Goal: Communication & Community: Connect with others

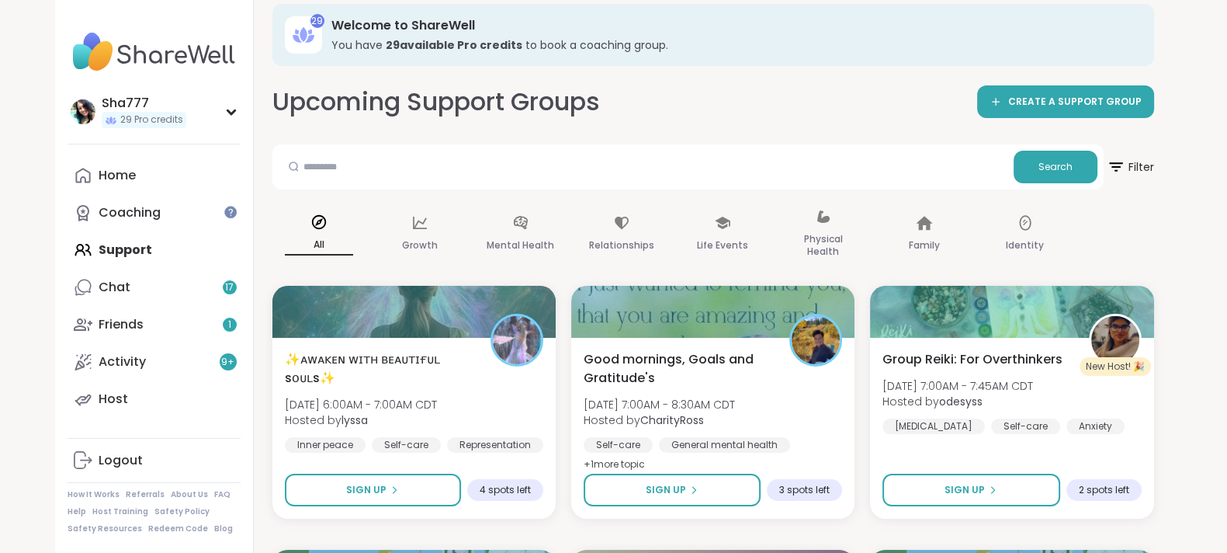
click at [251, 357] on div "Sha777 29 Pro credits Profile Membership Settings Help Home Coaching Support Ch…" at bounding box center [154, 276] width 199 height 553
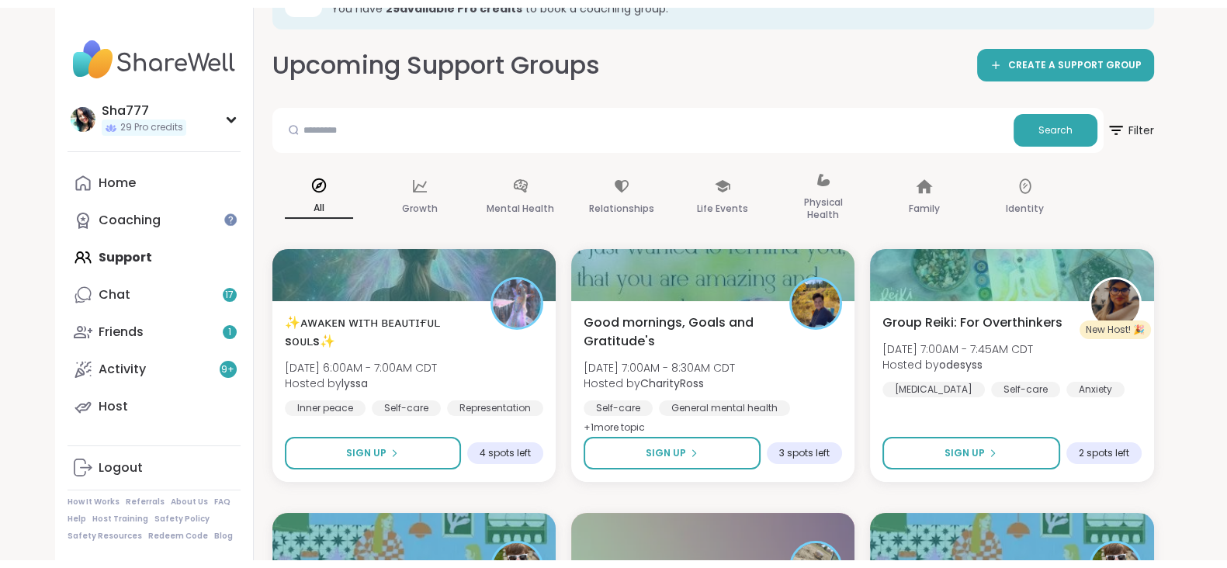
scroll to position [140, 0]
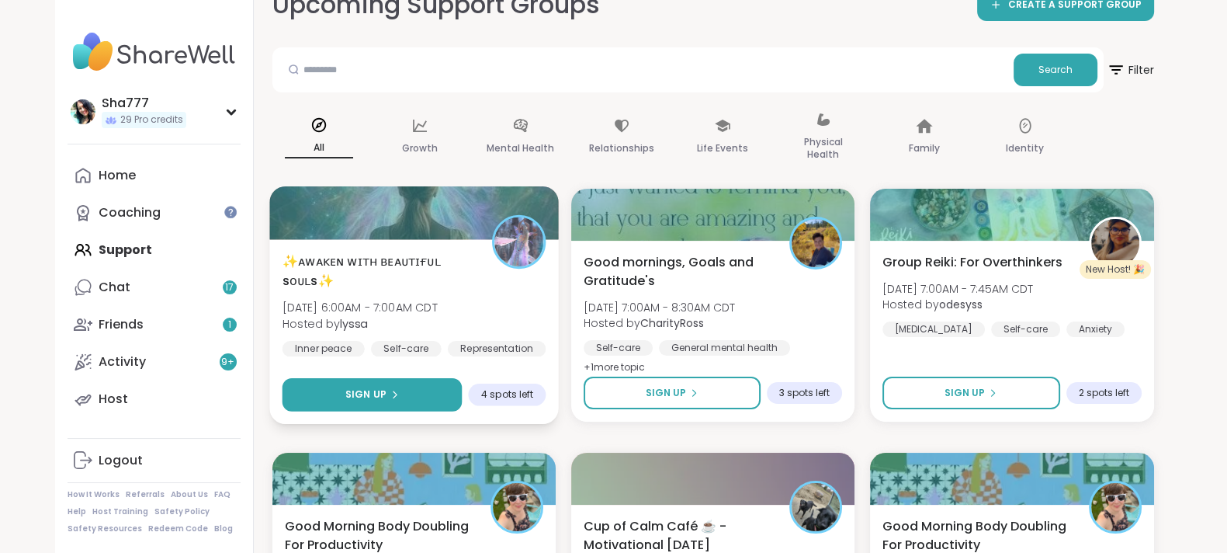
click at [341, 392] on button "Sign Up" at bounding box center [372, 394] width 180 height 33
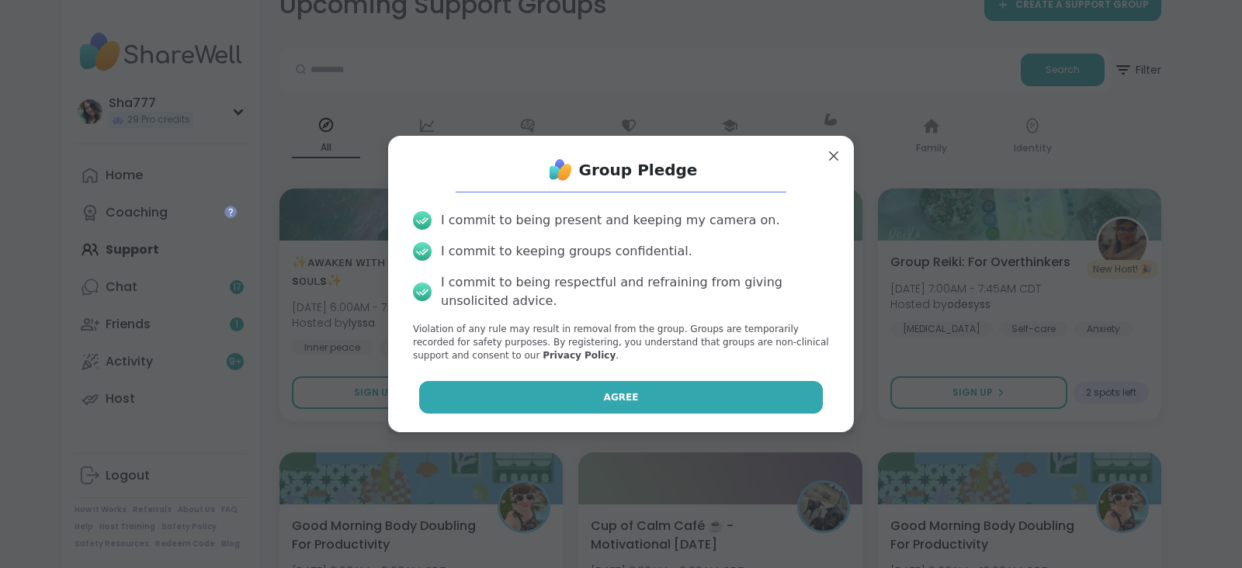
click at [475, 386] on button "Agree" at bounding box center [621, 397] width 404 height 33
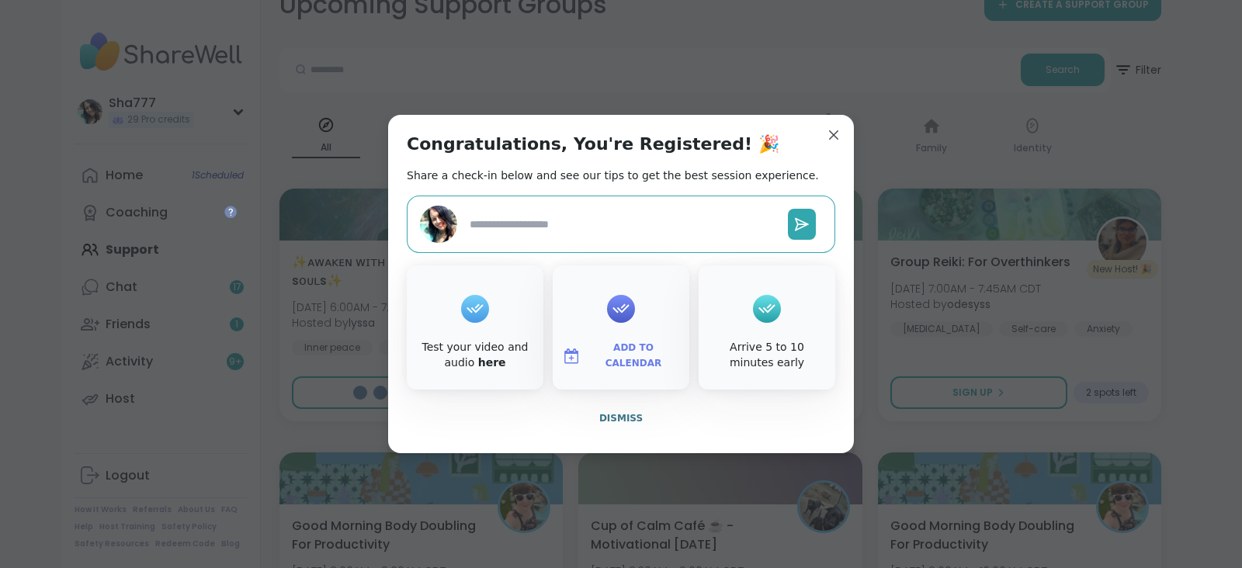
type textarea "*"
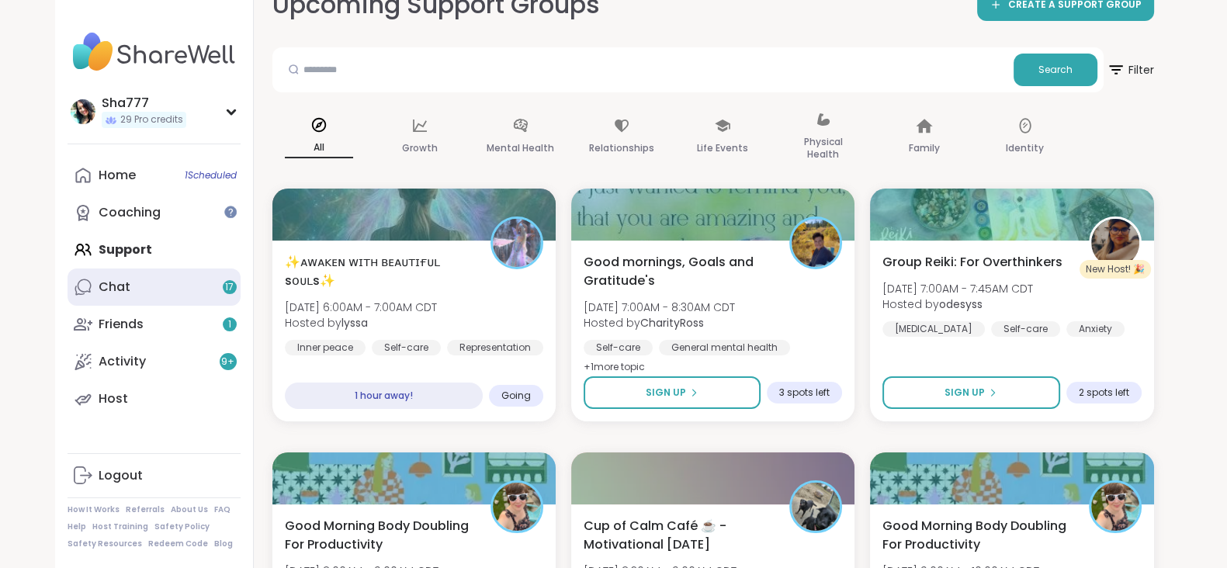
click at [182, 275] on link "Chat 17" at bounding box center [154, 287] width 173 height 37
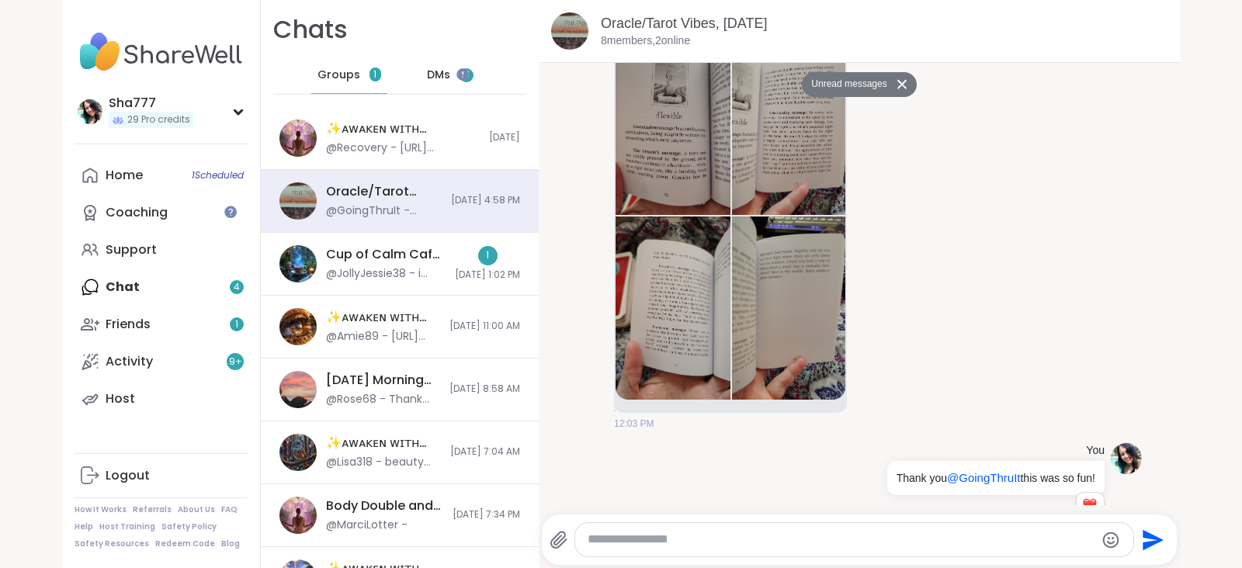
scroll to position [9175, 0]
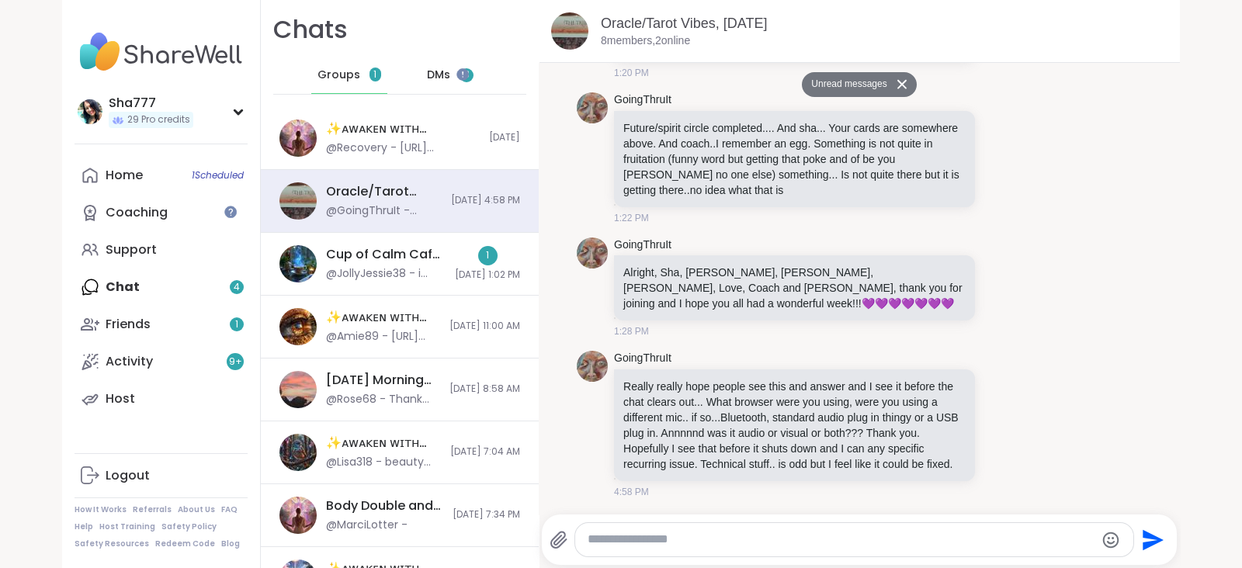
click at [427, 75] on span "DMs" at bounding box center [438, 76] width 23 height 16
